Goal: Information Seeking & Learning: Learn about a topic

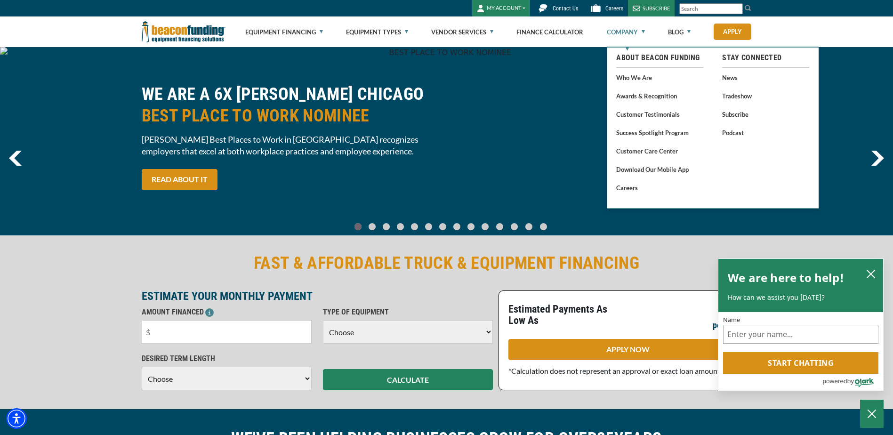
click at [633, 32] on link "Company" at bounding box center [625, 32] width 38 height 30
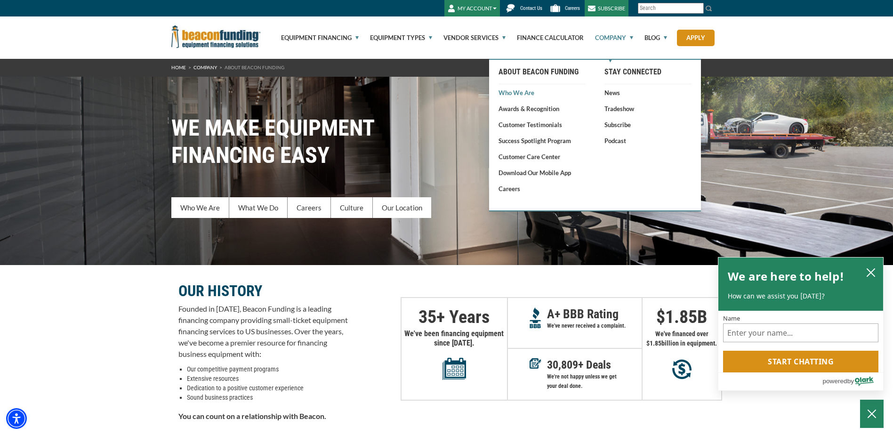
click at [524, 90] on link "Who We Are" at bounding box center [541, 92] width 87 height 9
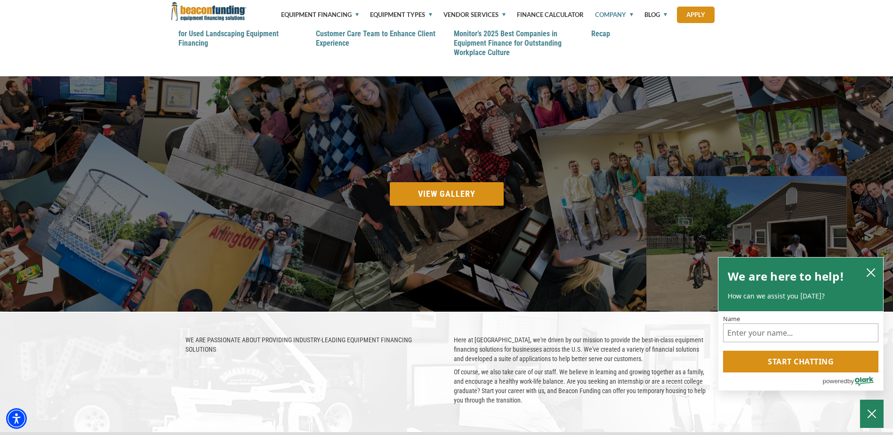
scroll to position [1317, 0]
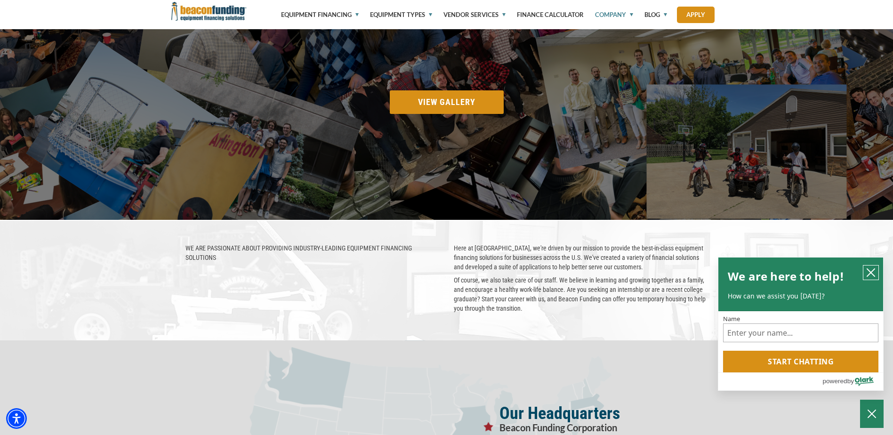
click at [866, 271] on icon "close chatbox" at bounding box center [870, 272] width 9 height 9
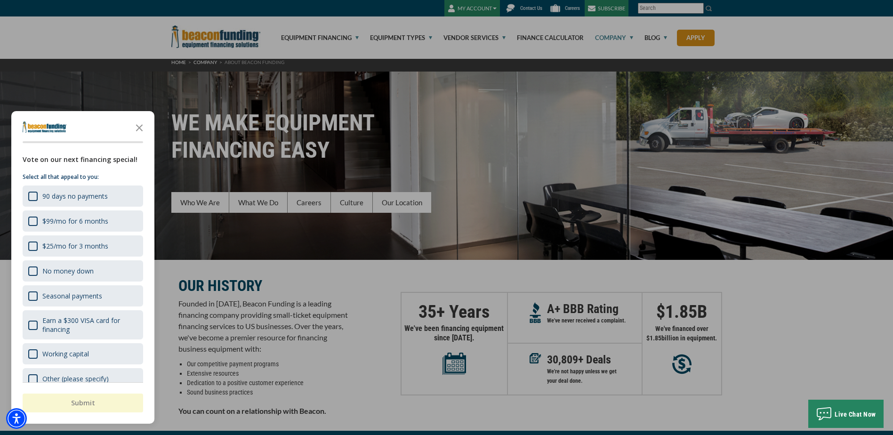
scroll to position [0, 0]
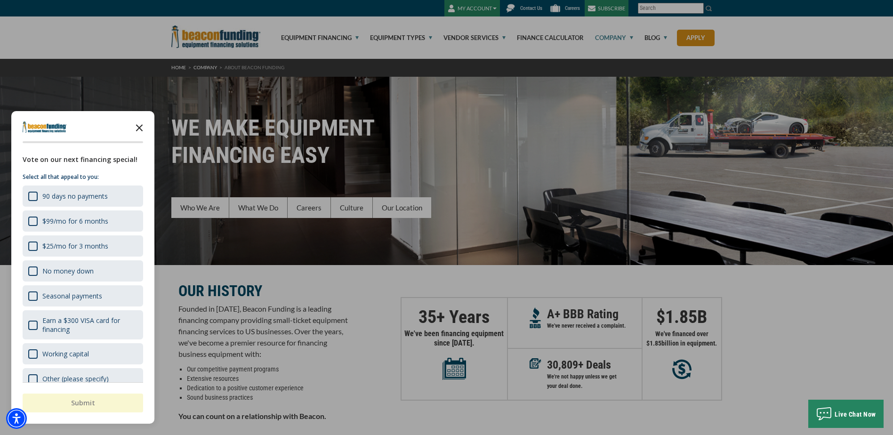
click at [140, 128] on polygon "Close the survey" at bounding box center [139, 127] width 7 height 7
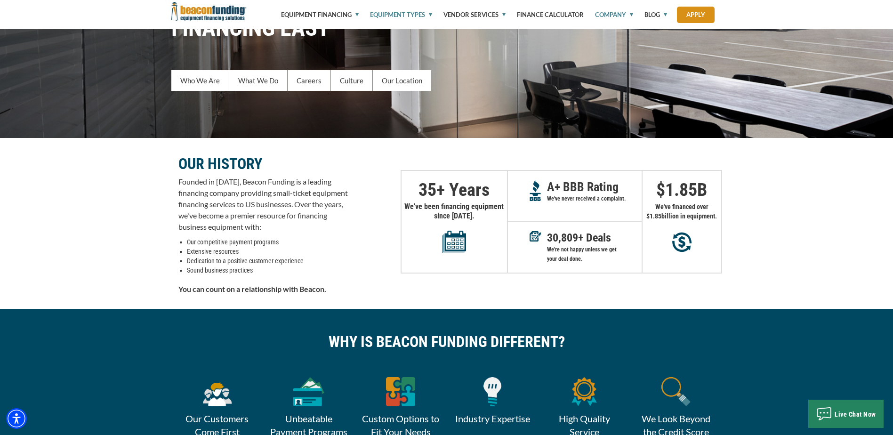
scroll to position [94, 0]
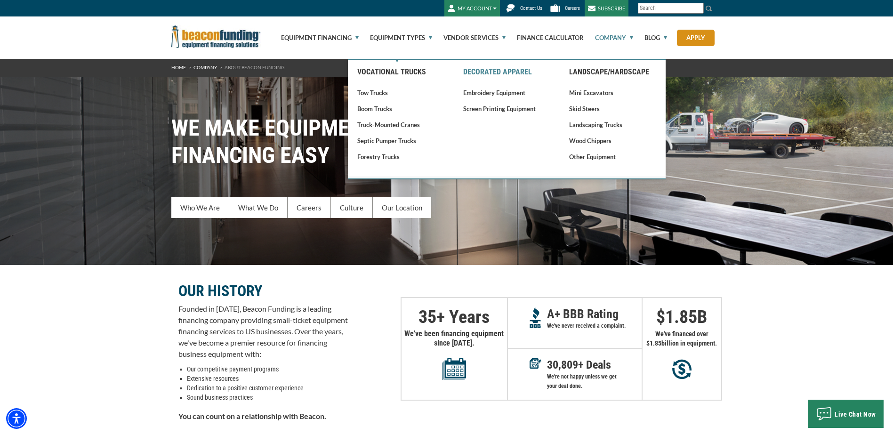
click at [472, 71] on link "Decorated Apparel" at bounding box center [506, 72] width 87 height 16
